Goal: Find specific page/section: Find specific page/section

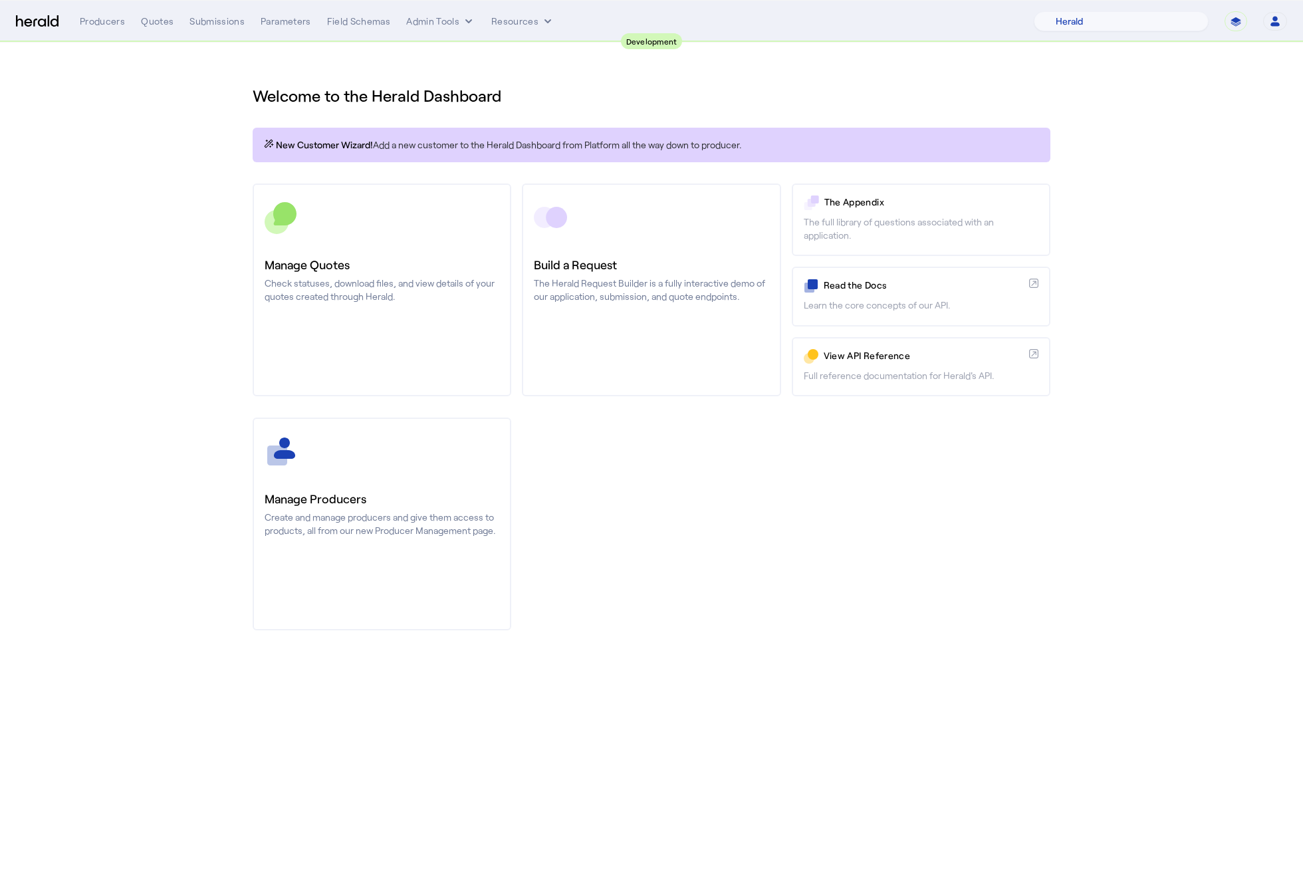
select select "pfm_2v8p_herald_api"
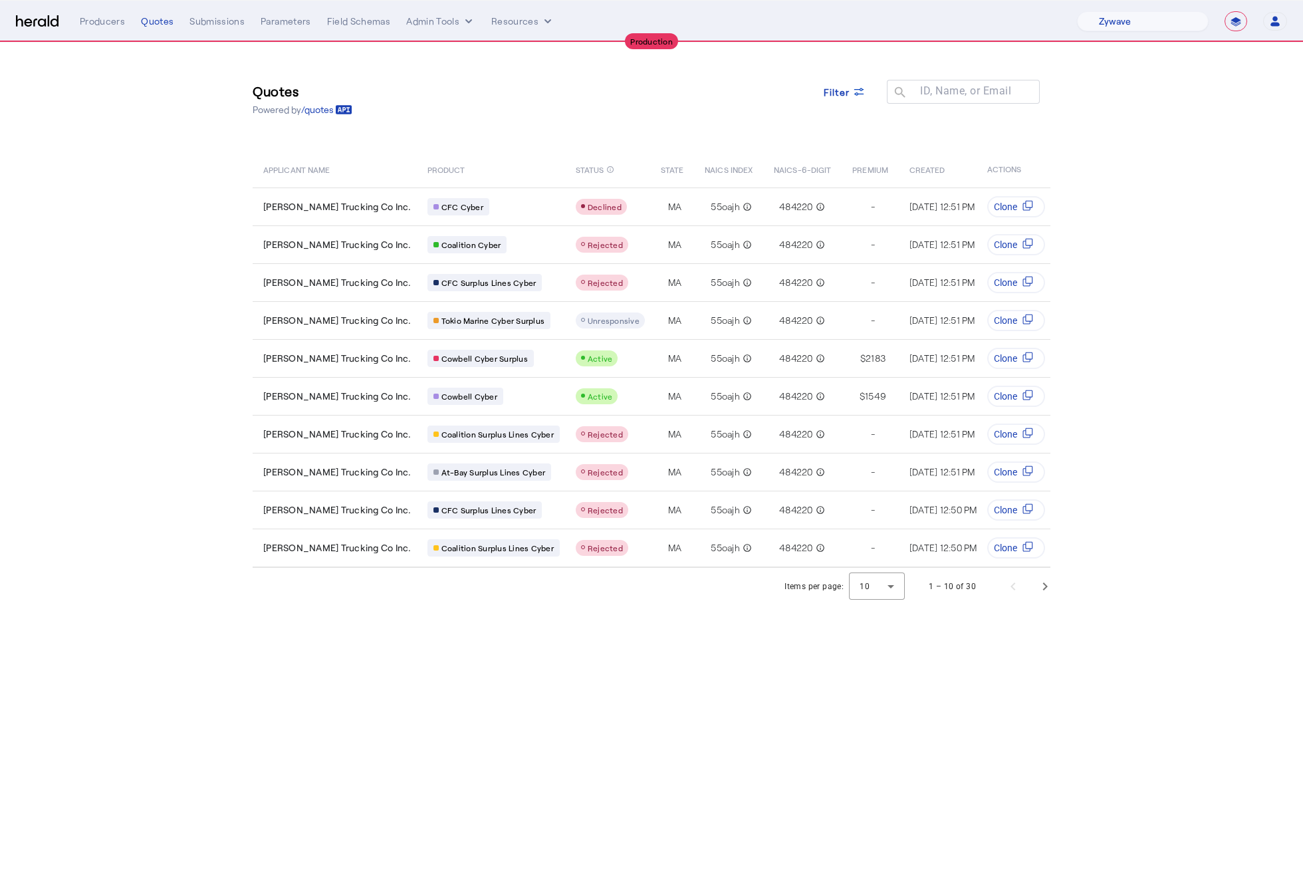
select select "pfm_r9a7_zywave"
select select "**********"
click at [1185, 237] on section "Quotes Powered by /quotes Filter ID, Name, or Email search APPLICANT NAME PRODU…" at bounding box center [651, 324] width 1303 height 562
click at [1038, 592] on span "Next page" at bounding box center [1045, 586] width 32 height 32
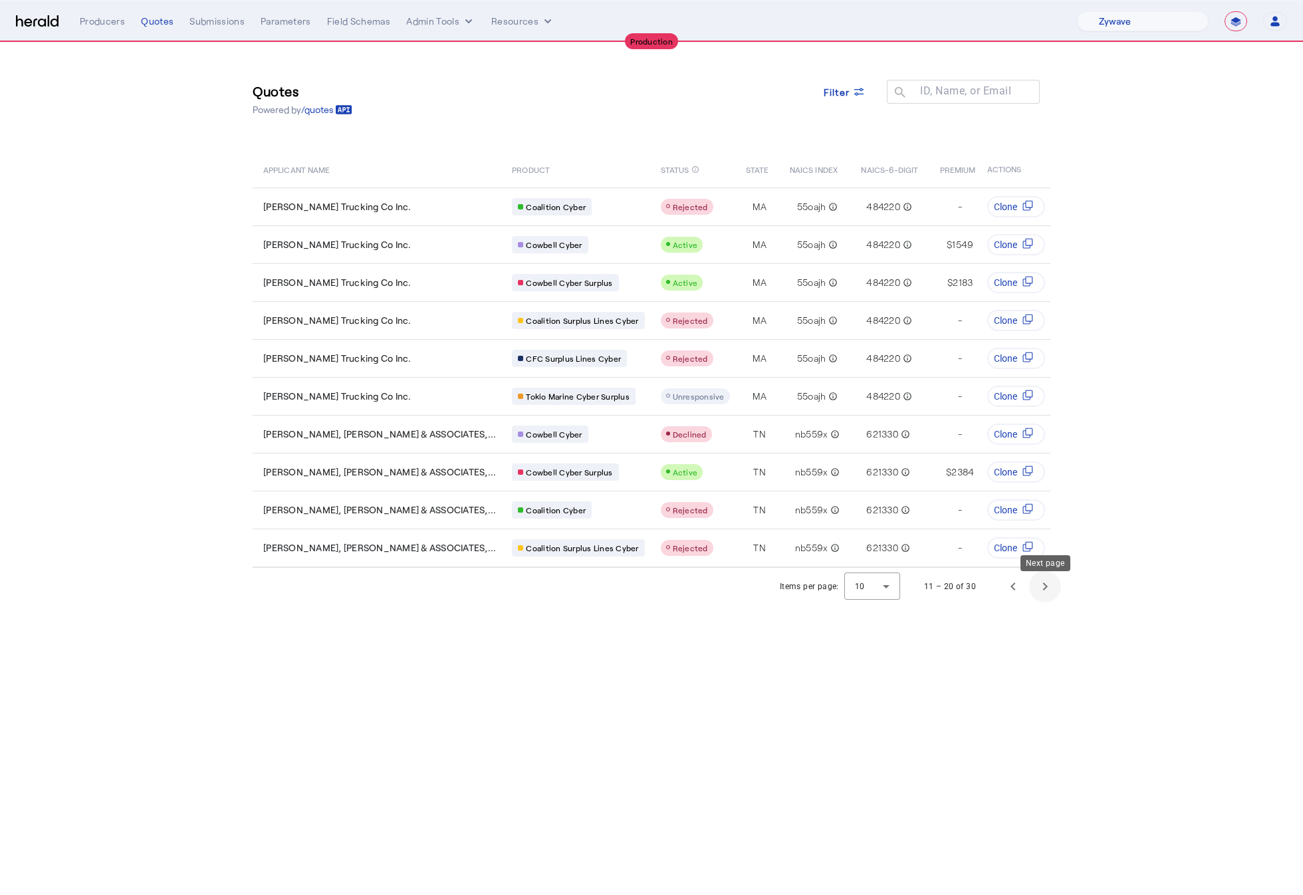
click at [1038, 592] on span "Next page" at bounding box center [1045, 586] width 32 height 32
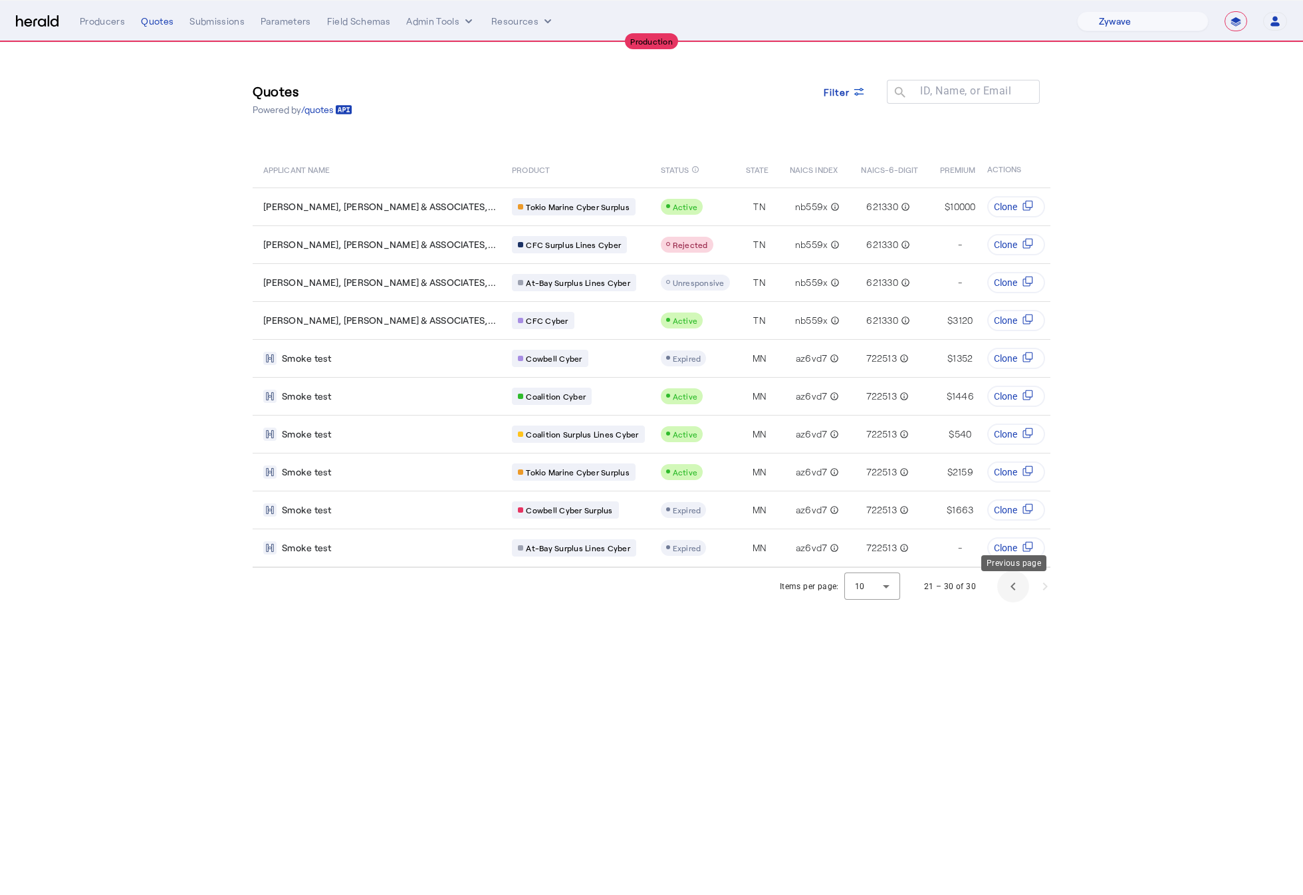
click at [1021, 586] on span "Previous page" at bounding box center [1013, 586] width 32 height 32
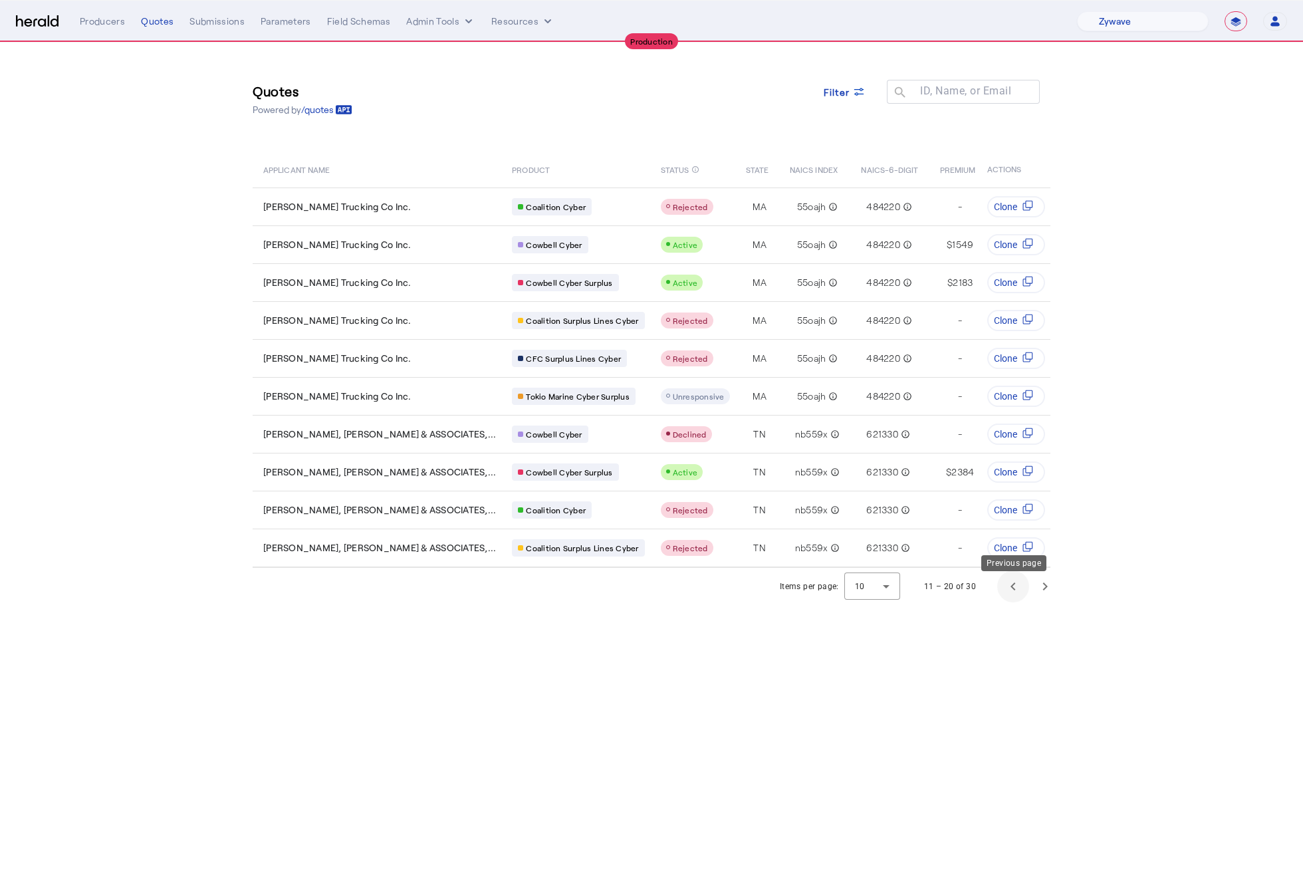
click at [1018, 597] on span "Previous page" at bounding box center [1013, 586] width 32 height 32
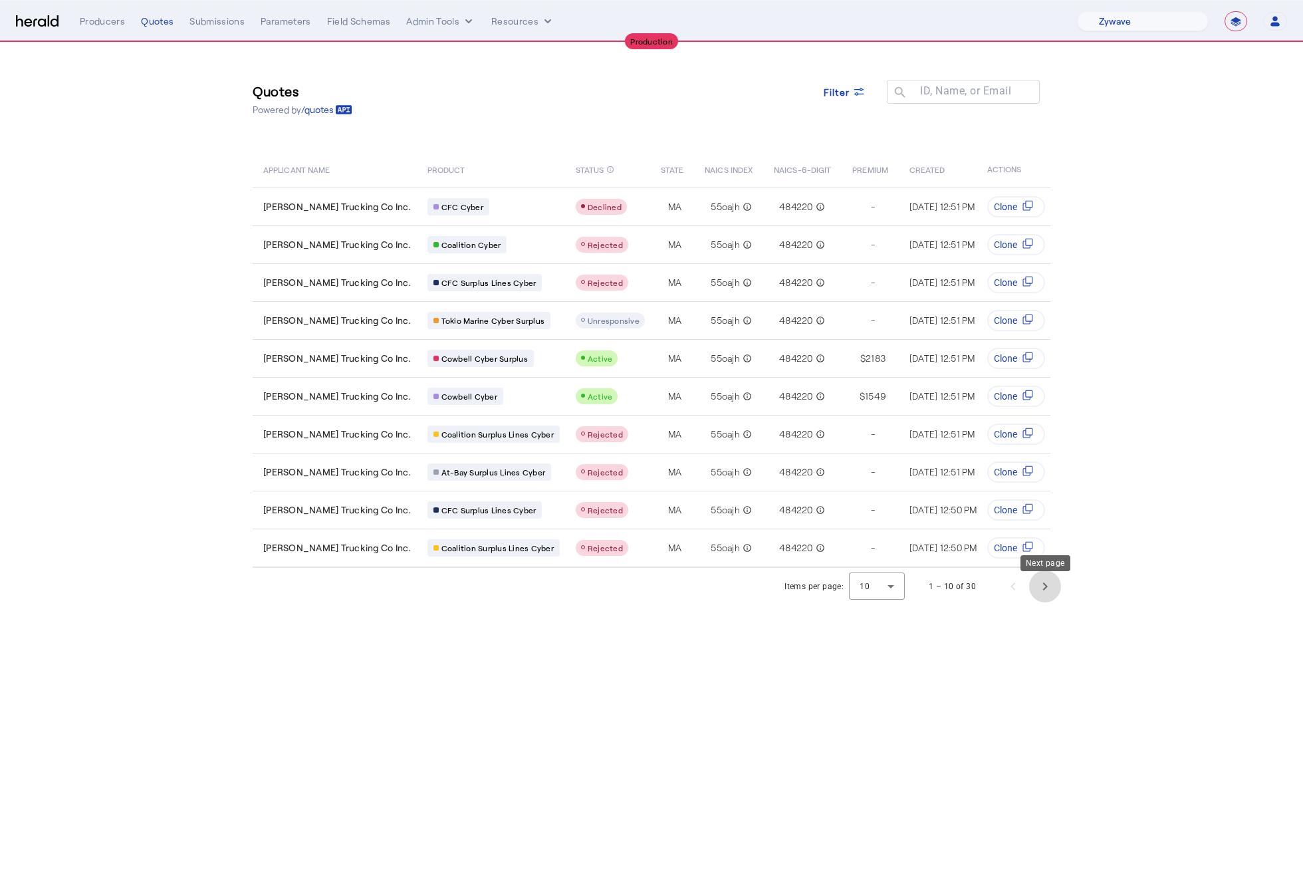
click at [1056, 588] on span "Next page" at bounding box center [1045, 586] width 32 height 32
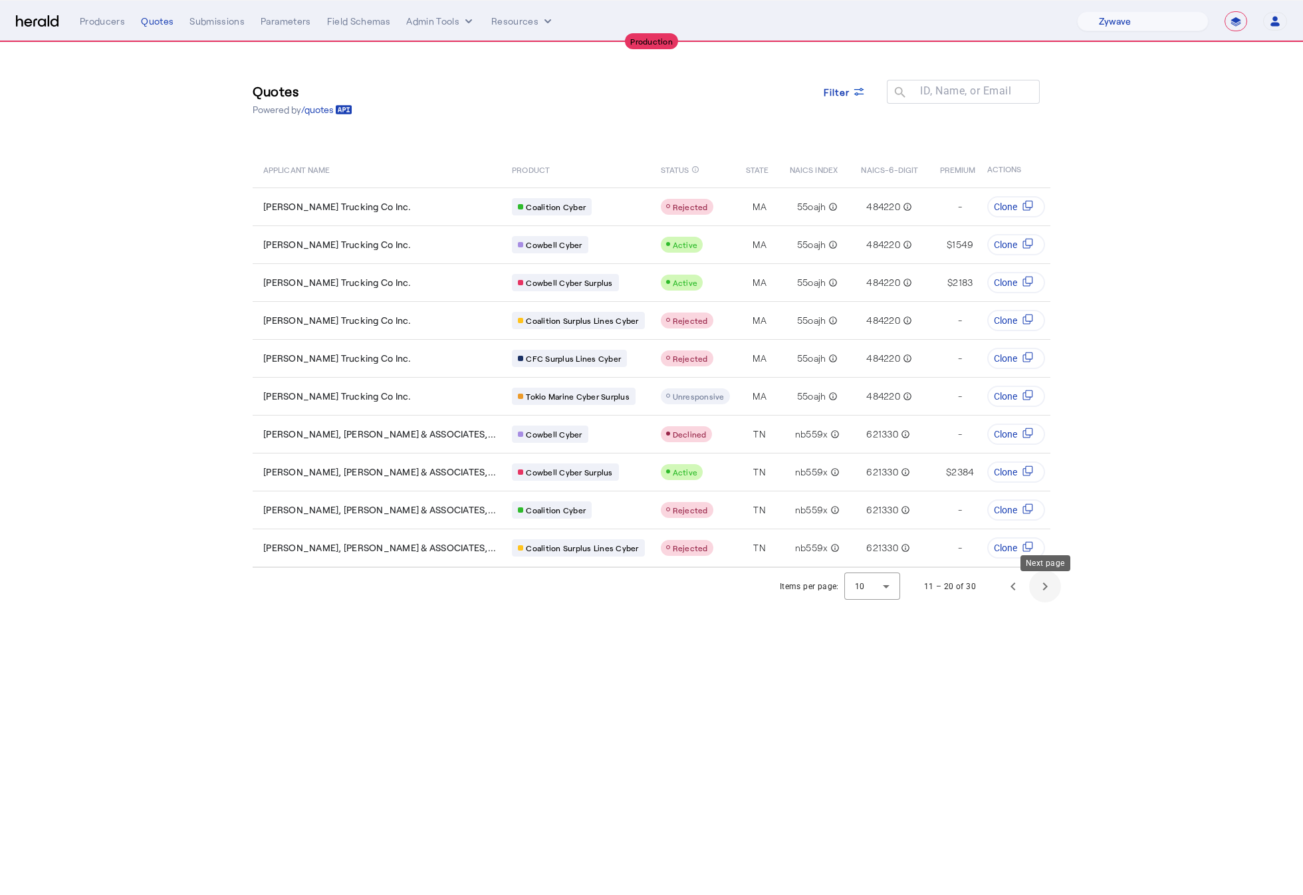
click at [1054, 594] on span "Next page" at bounding box center [1045, 586] width 32 height 32
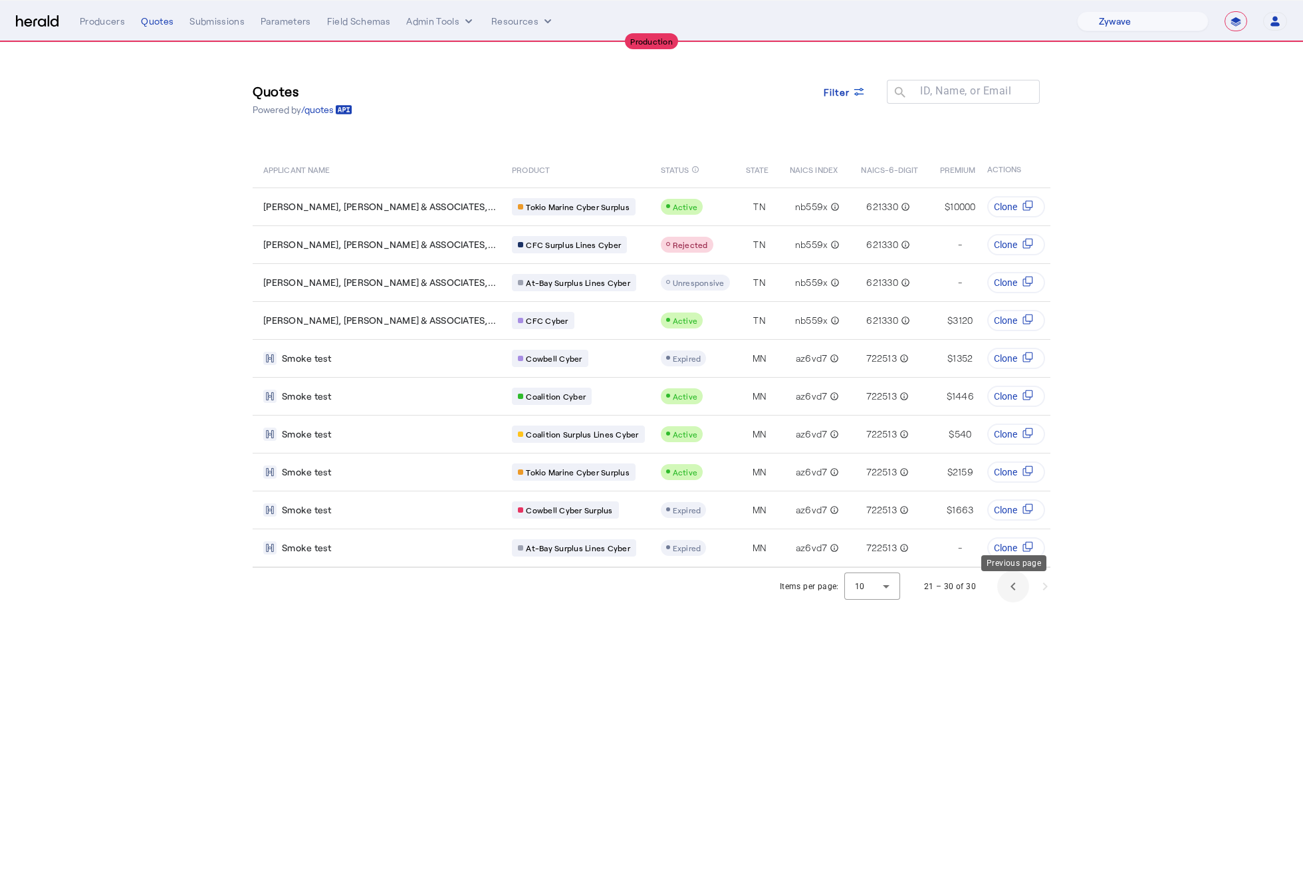
click at [1013, 595] on span "Previous page" at bounding box center [1013, 586] width 32 height 32
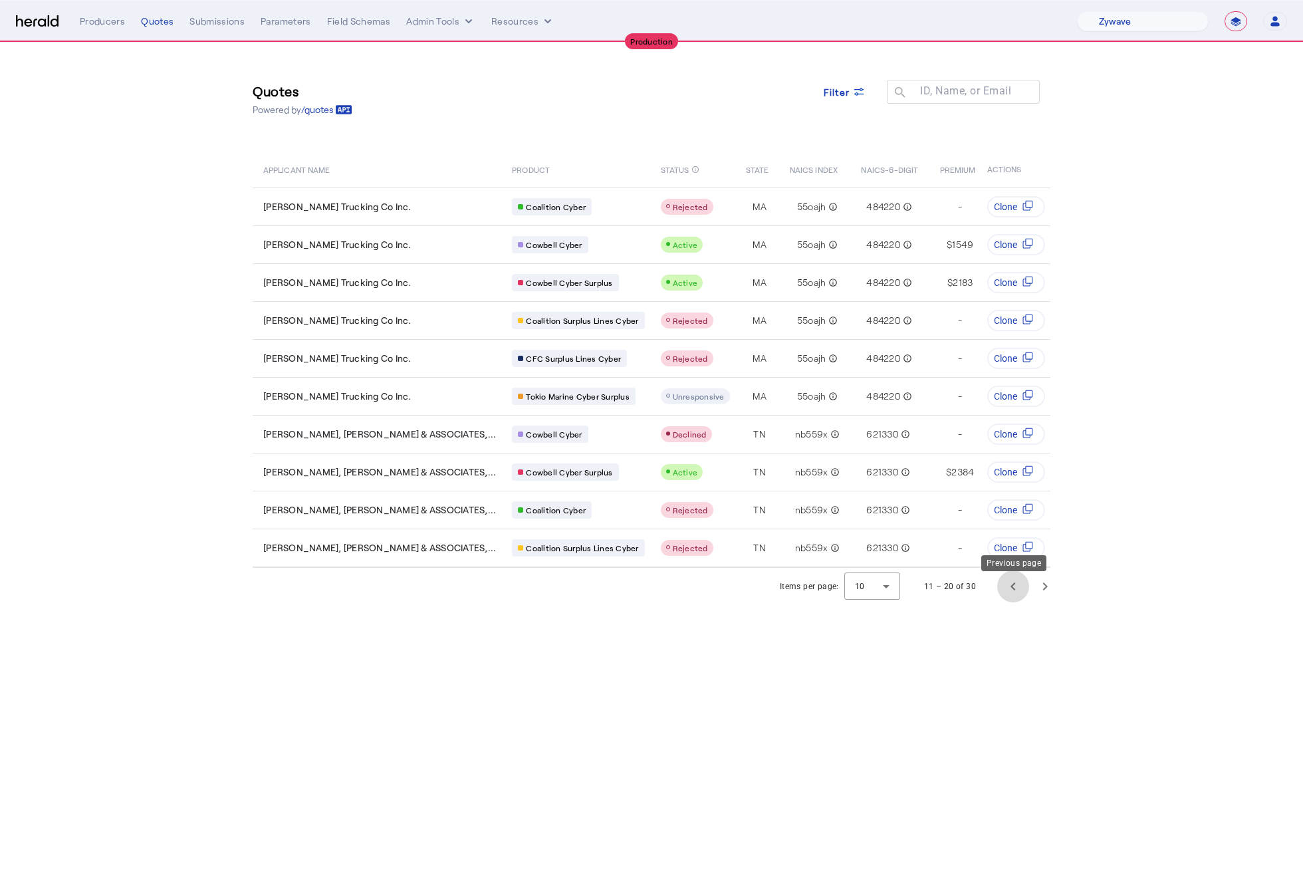
click at [1013, 595] on span "Previous page" at bounding box center [1013, 586] width 32 height 32
